Goal: Task Accomplishment & Management: Use online tool/utility

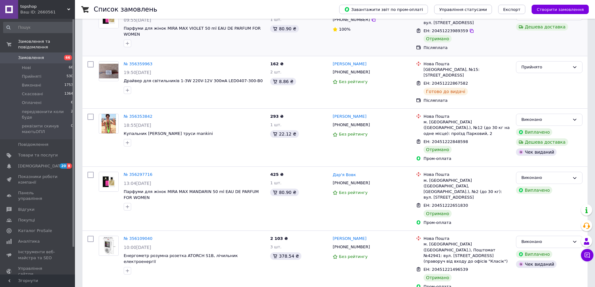
scroll to position [219, 0]
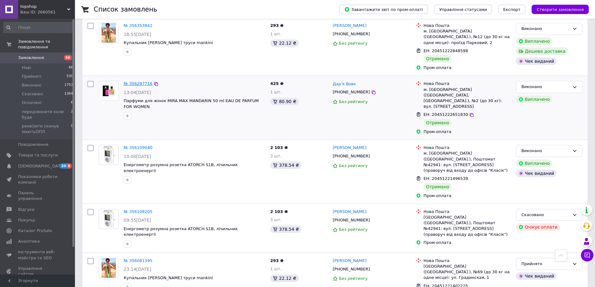
click at [134, 81] on link "№ 356297716" at bounding box center [138, 83] width 29 height 5
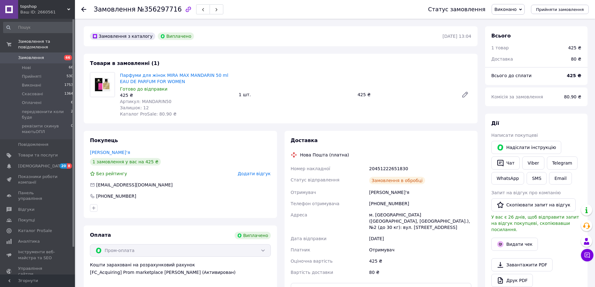
scroll to position [94, 0]
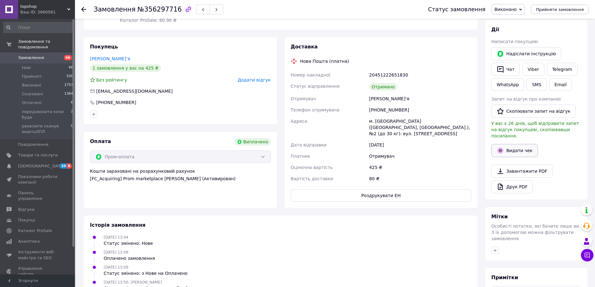
click at [513, 144] on button "Видати чек" at bounding box center [514, 150] width 47 height 13
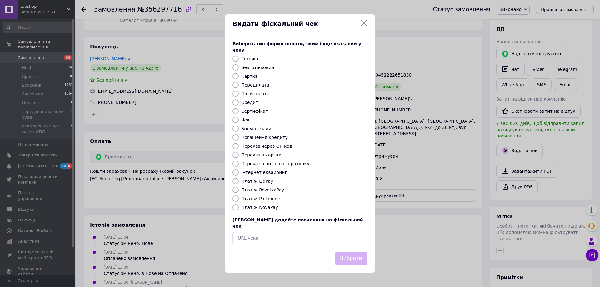
click at [264, 192] on label "Платіж RozetkaPay" at bounding box center [262, 189] width 43 height 5
click at [239, 192] on input "Платіж RozetkaPay" at bounding box center [235, 190] width 6 height 6
radio input "true"
click at [351, 252] on button "Вибрати" at bounding box center [350, 258] width 33 height 13
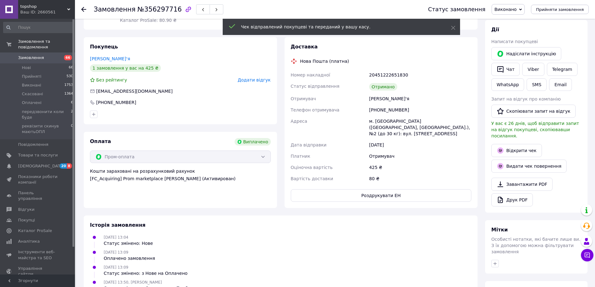
click at [47, 55] on span "Замовлення" at bounding box center [38, 58] width 40 height 6
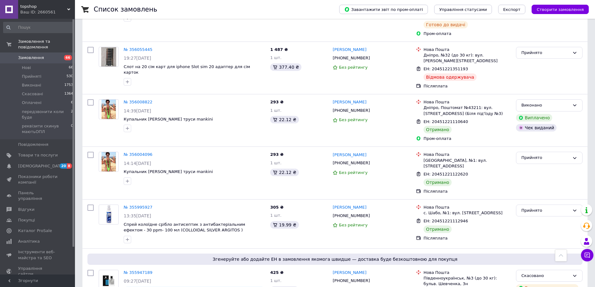
scroll to position [562, 0]
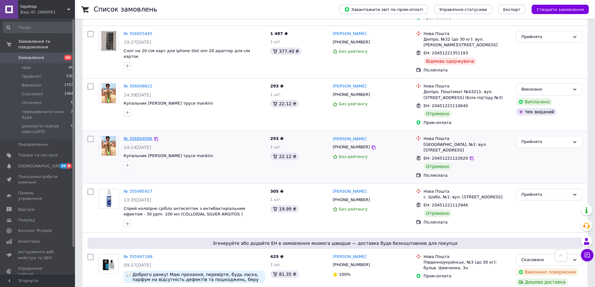
click at [138, 136] on link "№ 356004096" at bounding box center [138, 138] width 29 height 5
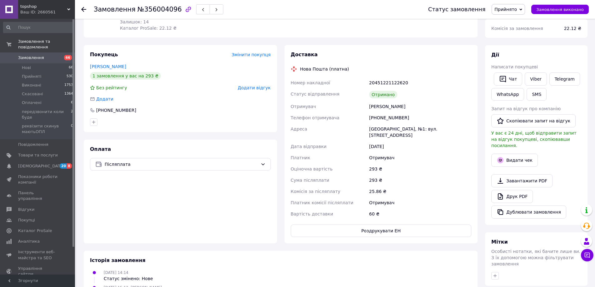
scroll to position [94, 0]
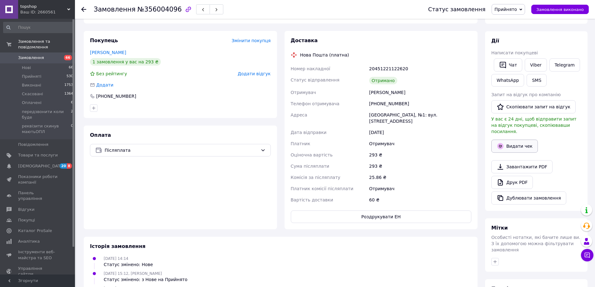
click at [520, 140] on button "Видати чек" at bounding box center [514, 146] width 47 height 13
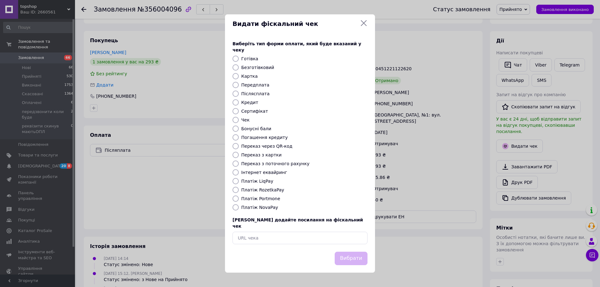
click at [269, 207] on label "Платіж NovaPay" at bounding box center [259, 207] width 37 height 5
click at [239, 207] on input "Платіж NovaPay" at bounding box center [235, 207] width 6 height 6
radio input "true"
click at [349, 253] on button "Вибрати" at bounding box center [350, 258] width 33 height 13
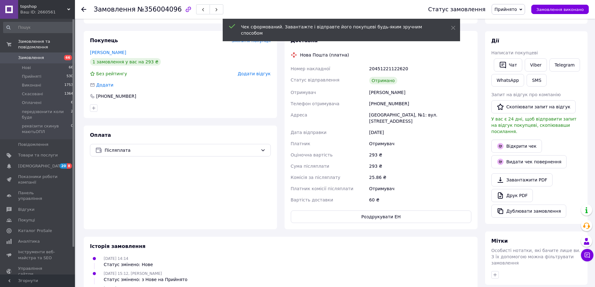
click at [35, 55] on span "Замовлення" at bounding box center [31, 58] width 26 height 6
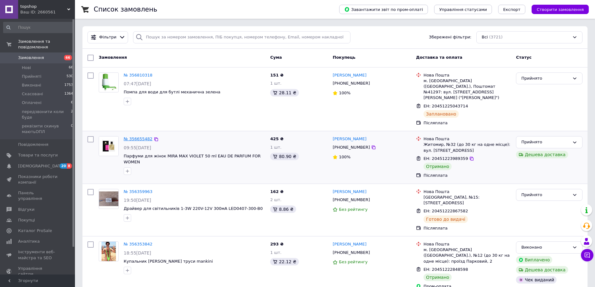
click at [136, 136] on link "№ 356655482" at bounding box center [138, 138] width 29 height 5
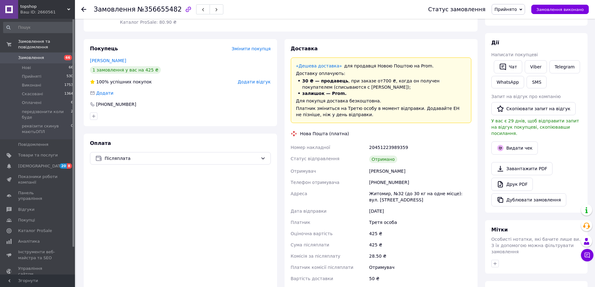
scroll to position [94, 0]
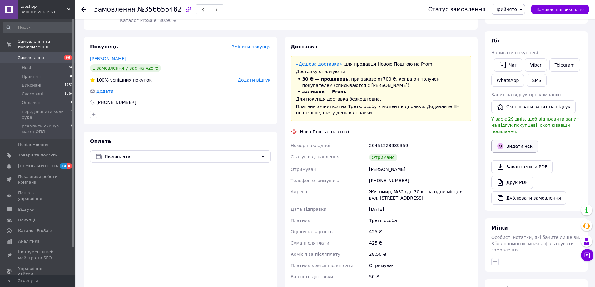
click at [516, 140] on button "Видати чек" at bounding box center [514, 146] width 47 height 13
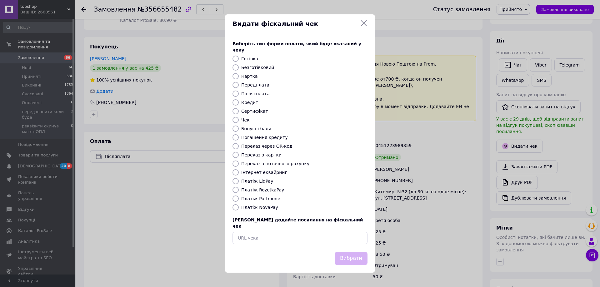
click at [260, 206] on label "Платіж NovaPay" at bounding box center [259, 207] width 37 height 5
click at [239, 206] on input "Платіж NovaPay" at bounding box center [235, 207] width 6 height 6
radio input "true"
click at [355, 252] on button "Вибрати" at bounding box center [350, 258] width 33 height 13
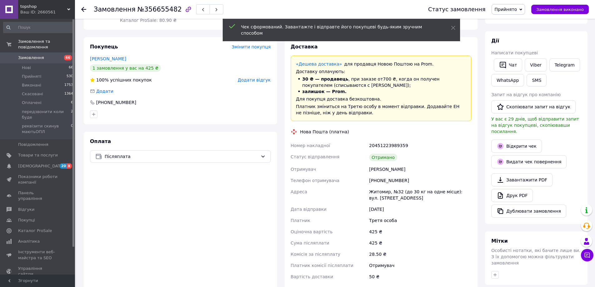
click at [45, 55] on span "Замовлення" at bounding box center [38, 58] width 40 height 6
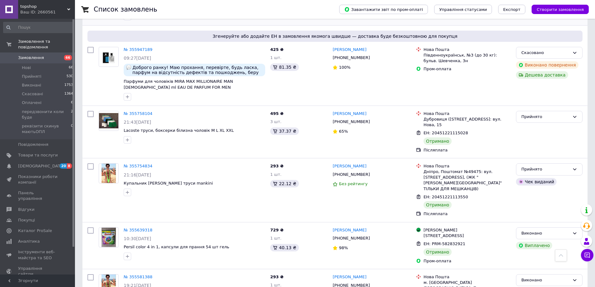
scroll to position [812, 0]
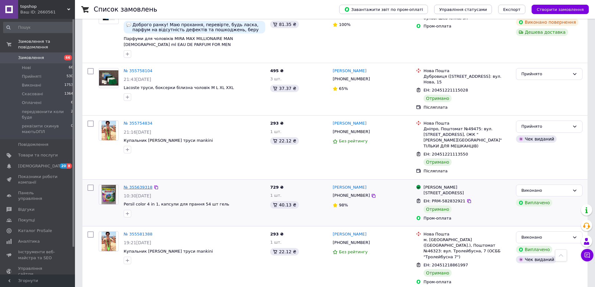
click at [138, 185] on link "№ 355639318" at bounding box center [138, 187] width 29 height 5
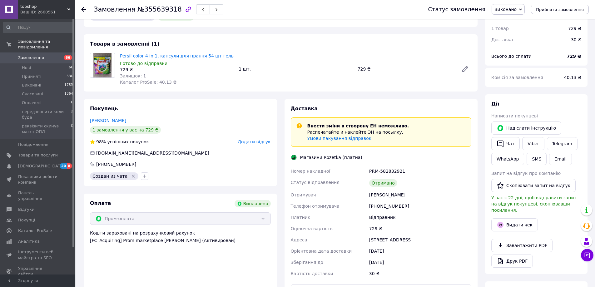
scroll to position [62, 0]
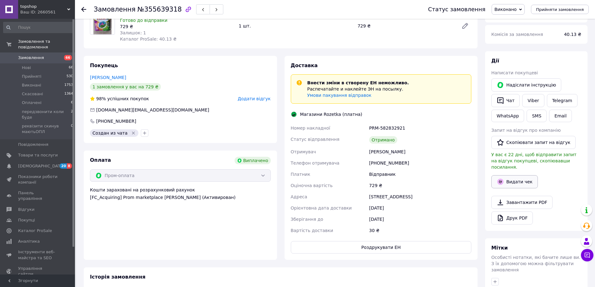
click at [520, 176] on button "Видати чек" at bounding box center [514, 181] width 47 height 13
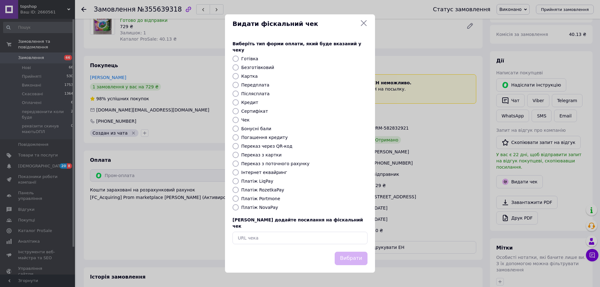
click at [268, 191] on label "Платіж RozetkaPay" at bounding box center [262, 189] width 43 height 5
click at [239, 191] on input "Платіж RozetkaPay" at bounding box center [235, 190] width 6 height 6
radio input "true"
click at [359, 252] on button "Вибрати" at bounding box center [350, 258] width 33 height 13
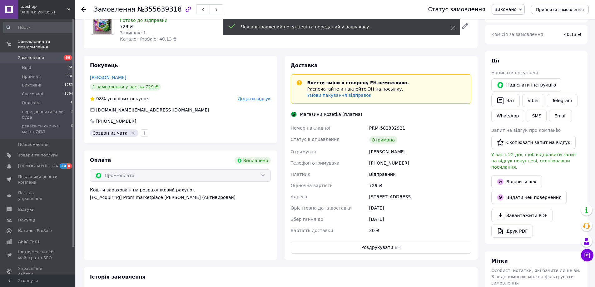
click at [35, 55] on span "Замовлення" at bounding box center [31, 58] width 26 height 6
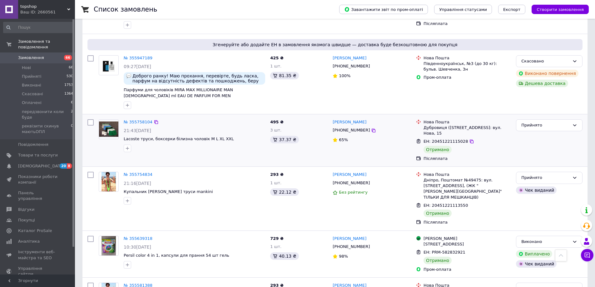
scroll to position [750, 0]
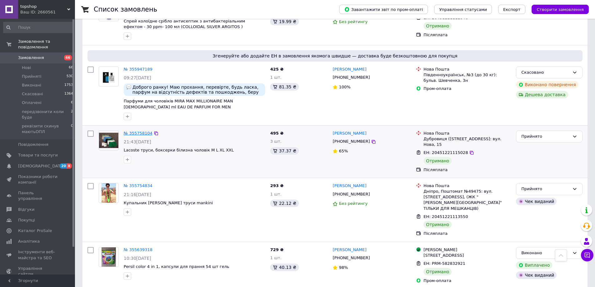
click at [140, 131] on link "№ 355758104" at bounding box center [138, 133] width 29 height 5
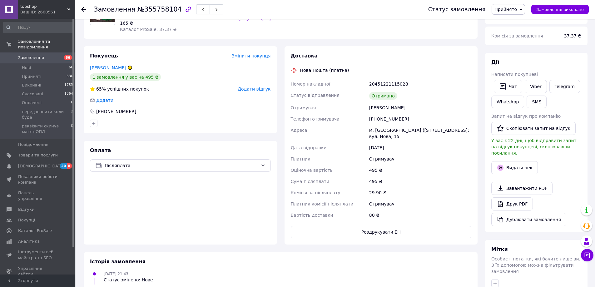
scroll to position [94, 0]
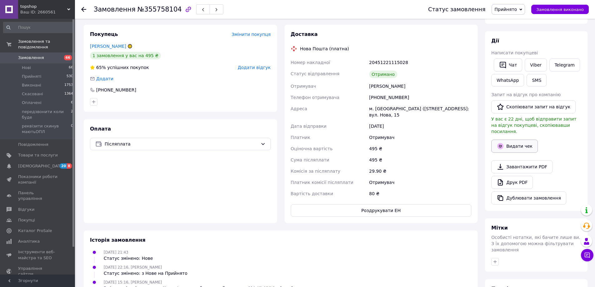
click at [523, 141] on button "Видати чек" at bounding box center [514, 146] width 47 height 13
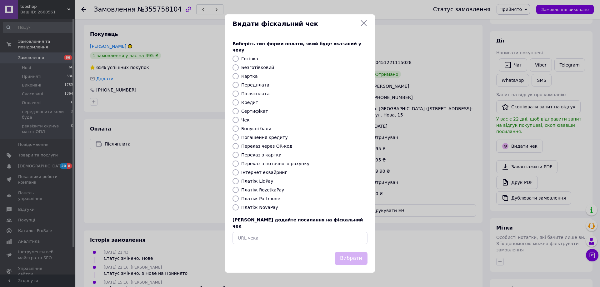
click at [263, 207] on label "Платіж NovaPay" at bounding box center [259, 207] width 37 height 5
click at [239, 207] on input "Платіж NovaPay" at bounding box center [235, 207] width 6 height 6
radio input "true"
click at [357, 252] on button "Вибрати" at bounding box center [350, 258] width 33 height 13
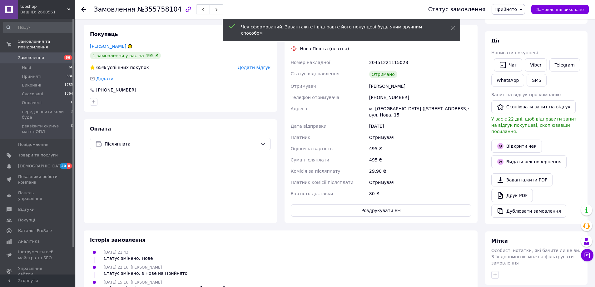
click at [37, 55] on span "Замовлення" at bounding box center [31, 58] width 26 height 6
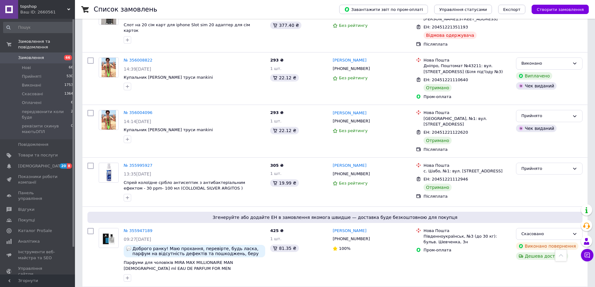
scroll to position [625, 0]
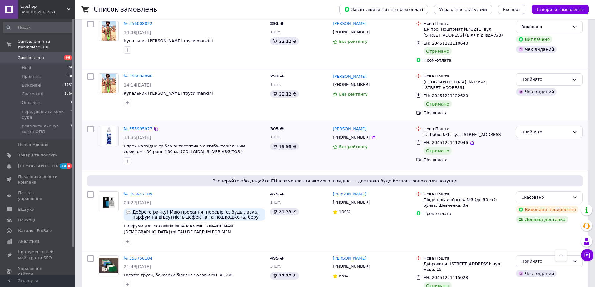
click at [136, 126] on link "№ 355995927" at bounding box center [138, 128] width 29 height 5
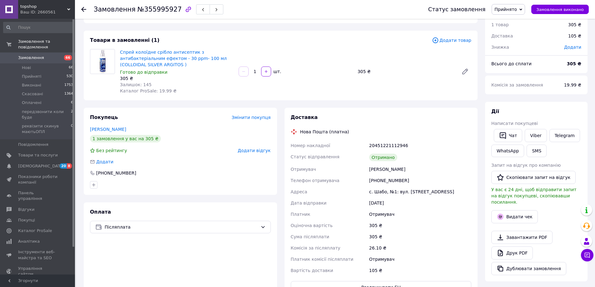
scroll to position [62, 0]
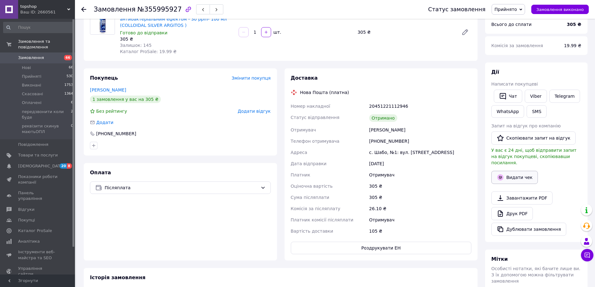
click at [522, 171] on button "Видати чек" at bounding box center [514, 177] width 47 height 13
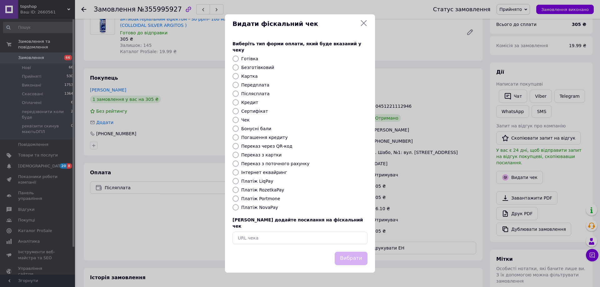
click at [262, 208] on label "Платіж NovaPay" at bounding box center [259, 207] width 37 height 5
click at [239, 208] on input "Платіж NovaPay" at bounding box center [235, 207] width 6 height 6
radio input "true"
click at [357, 254] on button "Вибрати" at bounding box center [350, 258] width 33 height 13
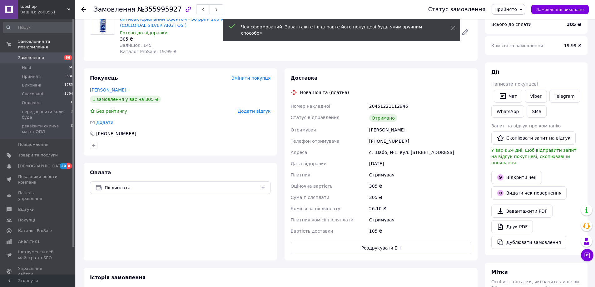
click at [44, 55] on span "Замовлення" at bounding box center [38, 58] width 40 height 6
